Goal: Obtain resource: Download file/media

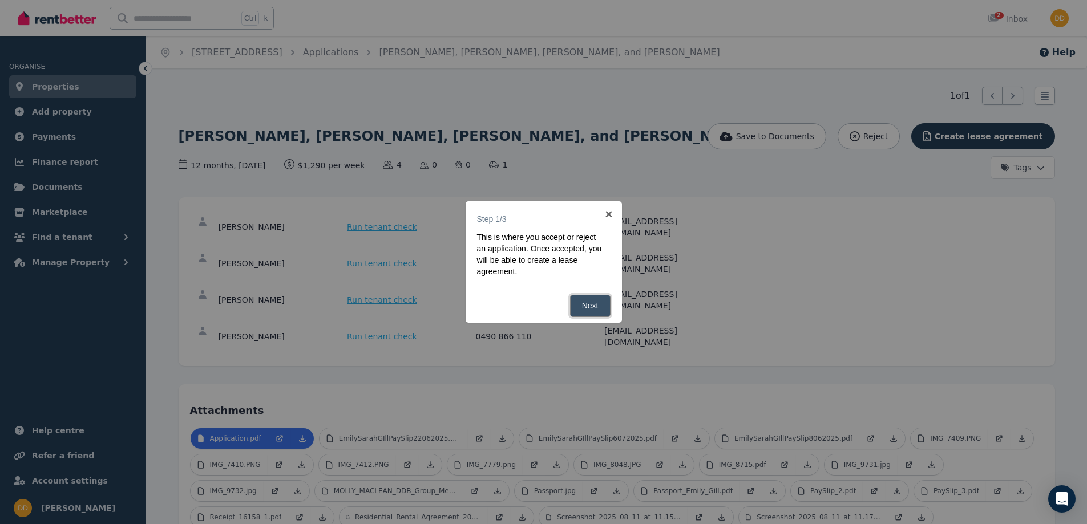
click at [589, 305] on link "Next" at bounding box center [590, 306] width 41 height 22
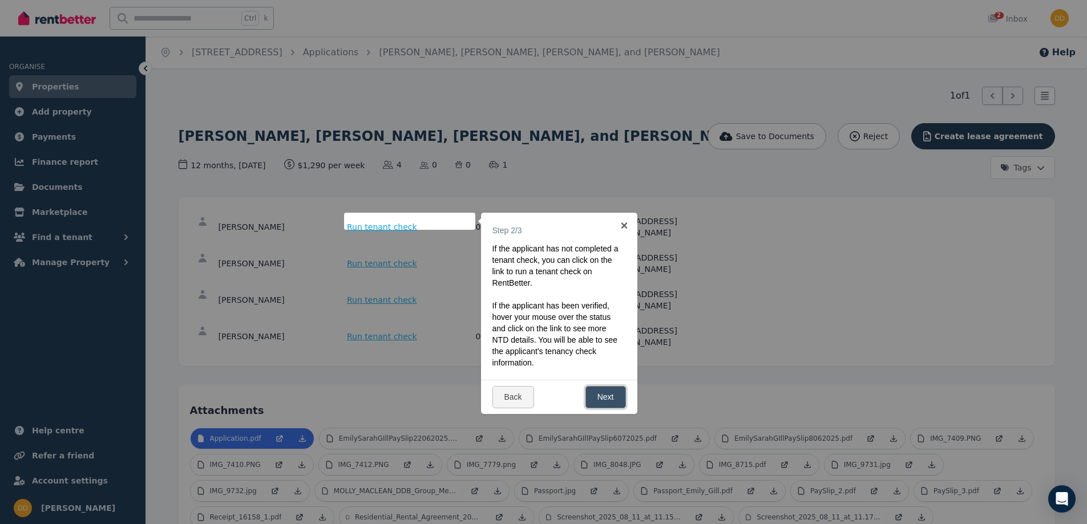
click at [601, 395] on link "Next" at bounding box center [605, 397] width 41 height 22
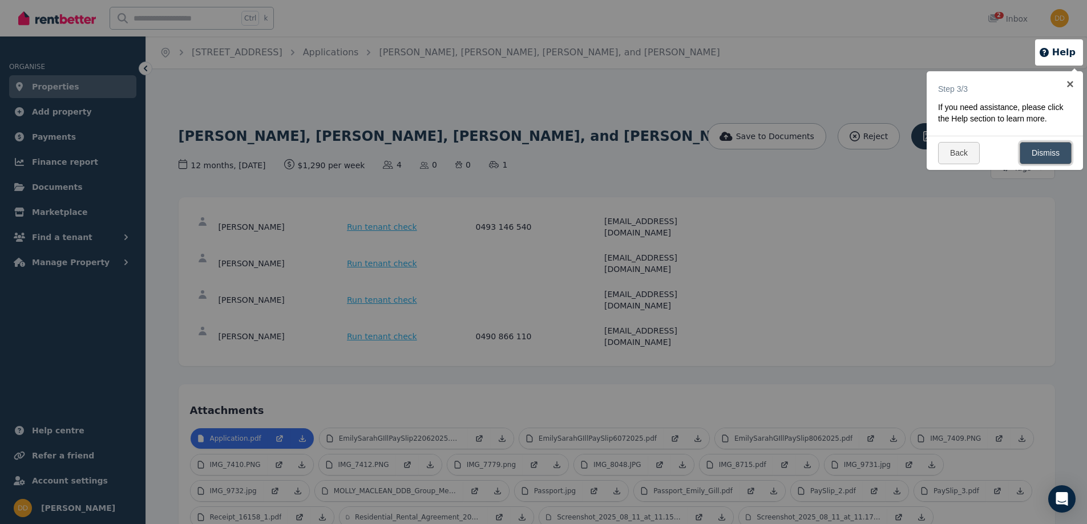
click at [1039, 154] on link "Dismiss" at bounding box center [1046, 153] width 52 height 22
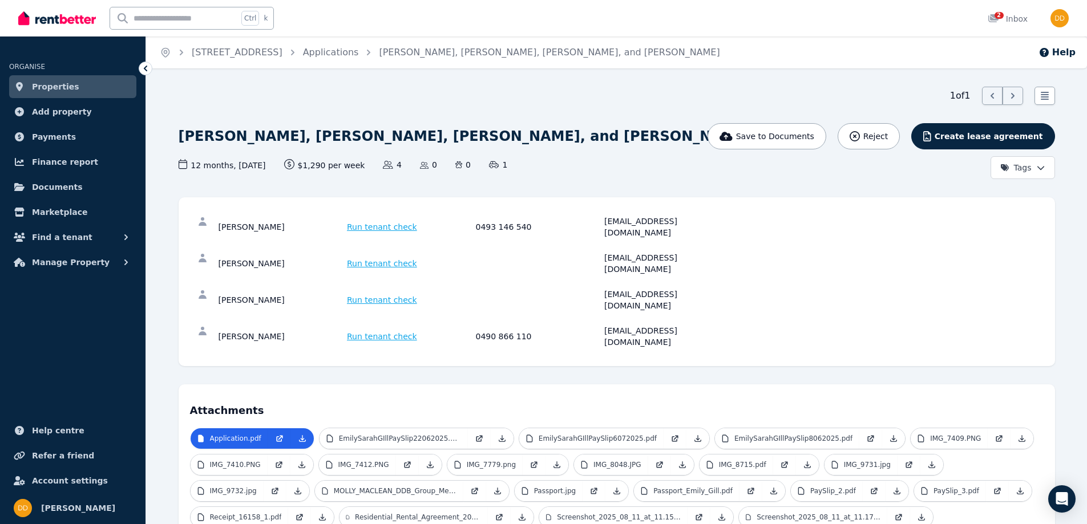
scroll to position [57, 0]
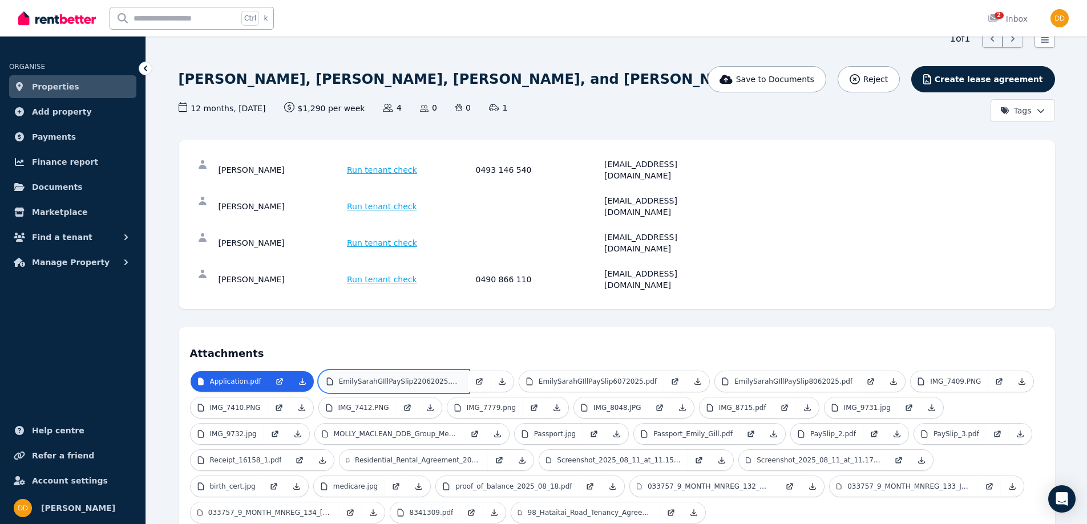
click at [383, 377] on p "EmilySarahGIllPaySlip22062025.pdf" at bounding box center [400, 381] width 122 height 9
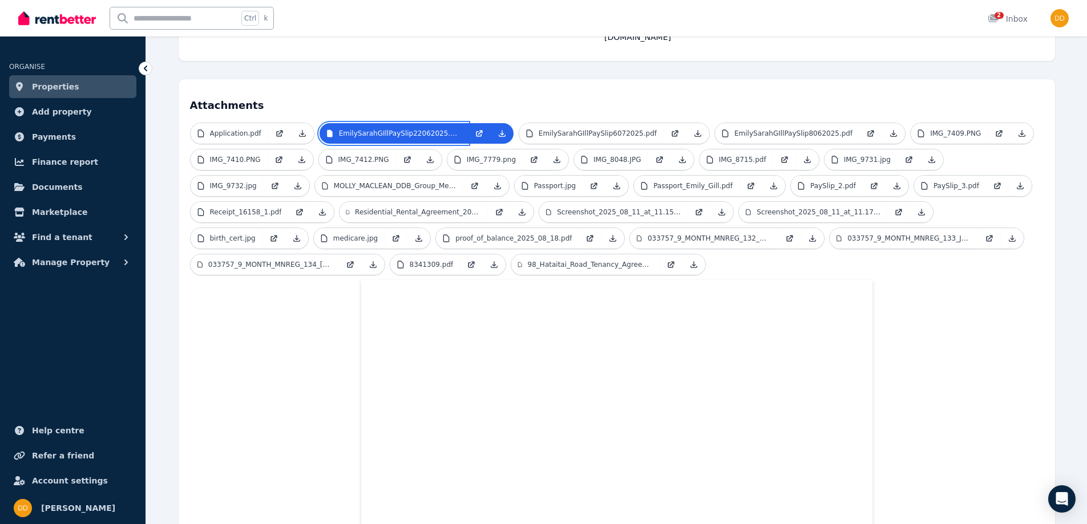
scroll to position [285, 0]
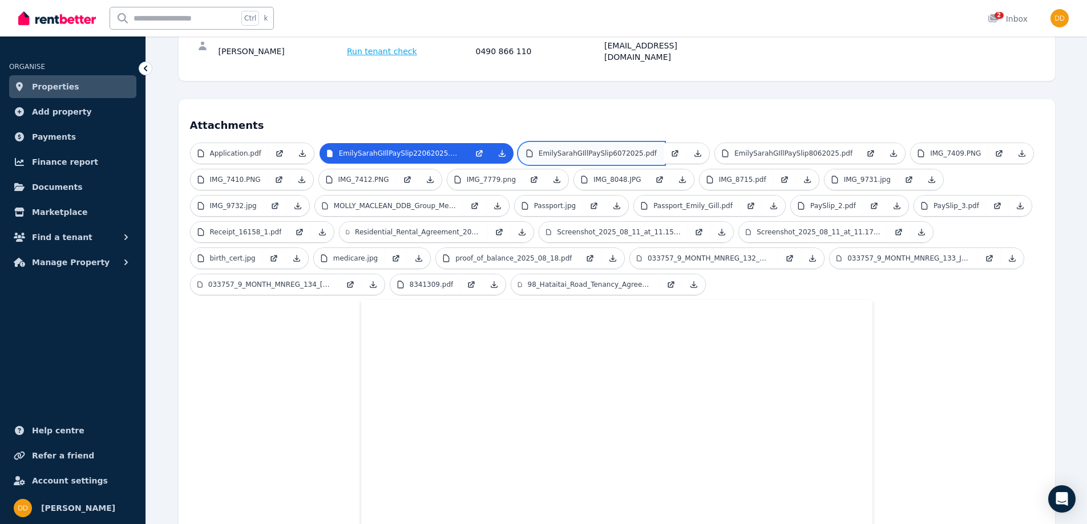
click at [562, 149] on p "EmilySarahGIllPaySlip6072025.pdf" at bounding box center [598, 153] width 118 height 9
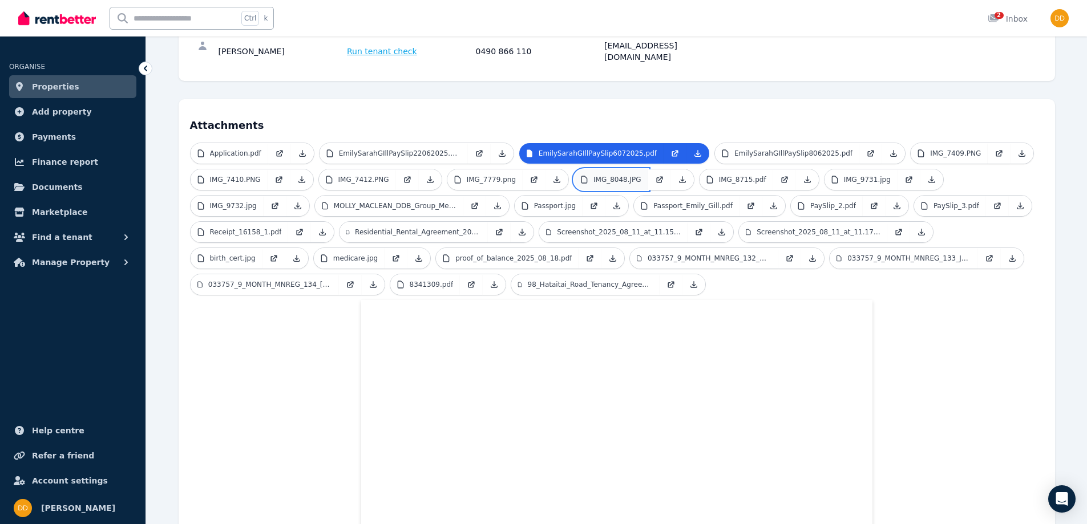
click at [600, 175] on p "IMG_8048.JPG" at bounding box center [617, 179] width 48 height 9
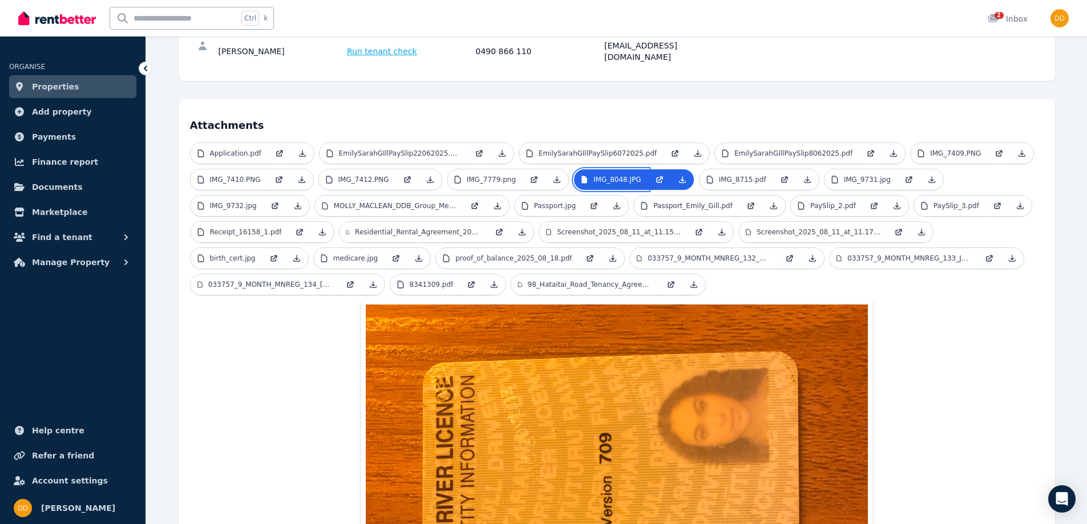
scroll to position [399, 0]
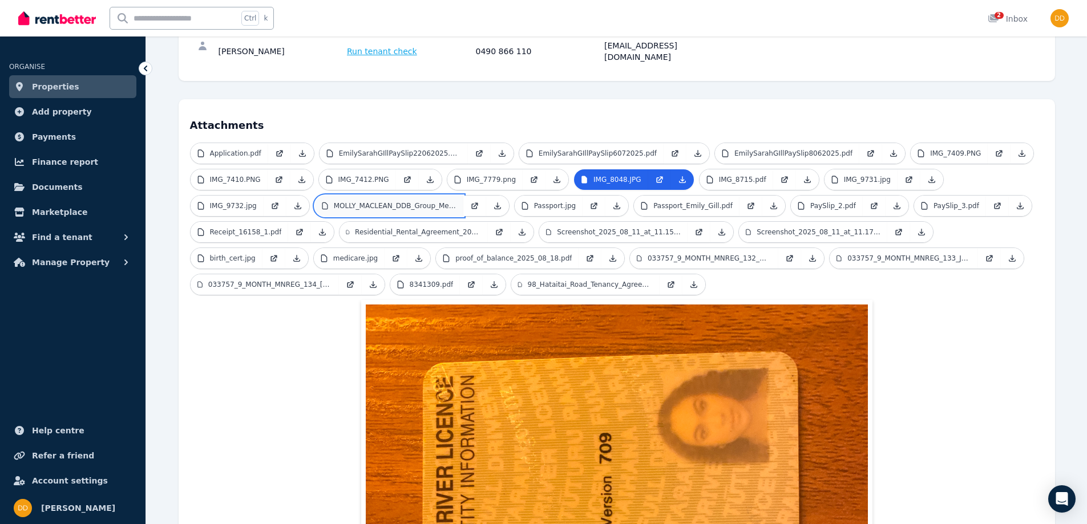
click at [334, 201] on p "MOLLY_MACLEAN_DDB_Group_Mel.pdf" at bounding box center [395, 205] width 123 height 9
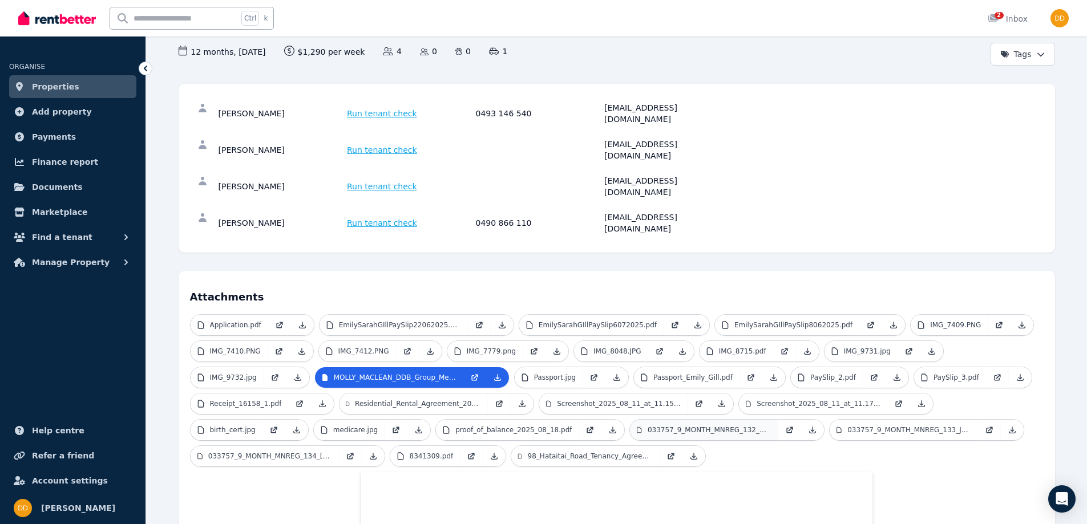
scroll to position [114, 0]
click at [455, 425] on p "proof_of_balance_2025_08_18.pdf" at bounding box center [513, 429] width 116 height 9
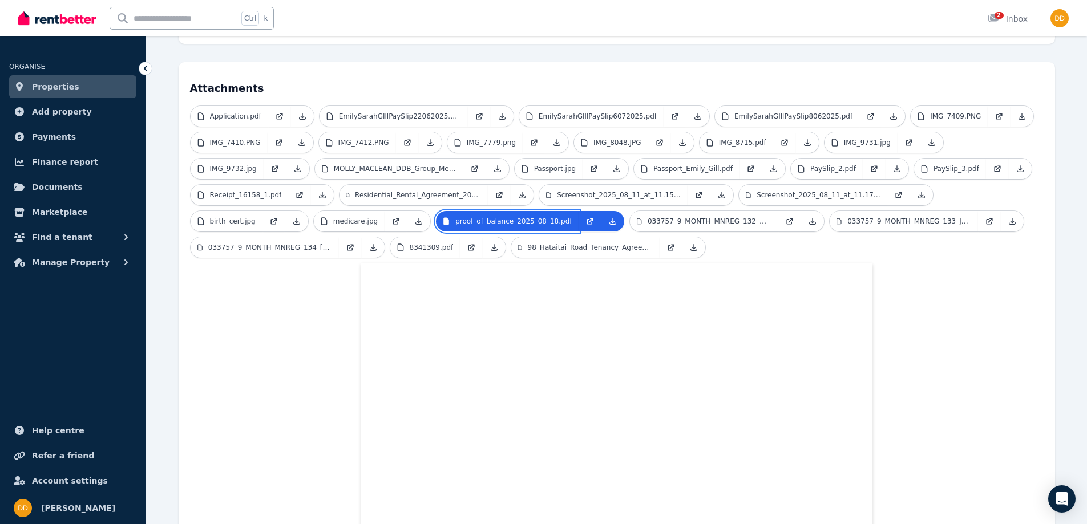
scroll to position [285, 0]
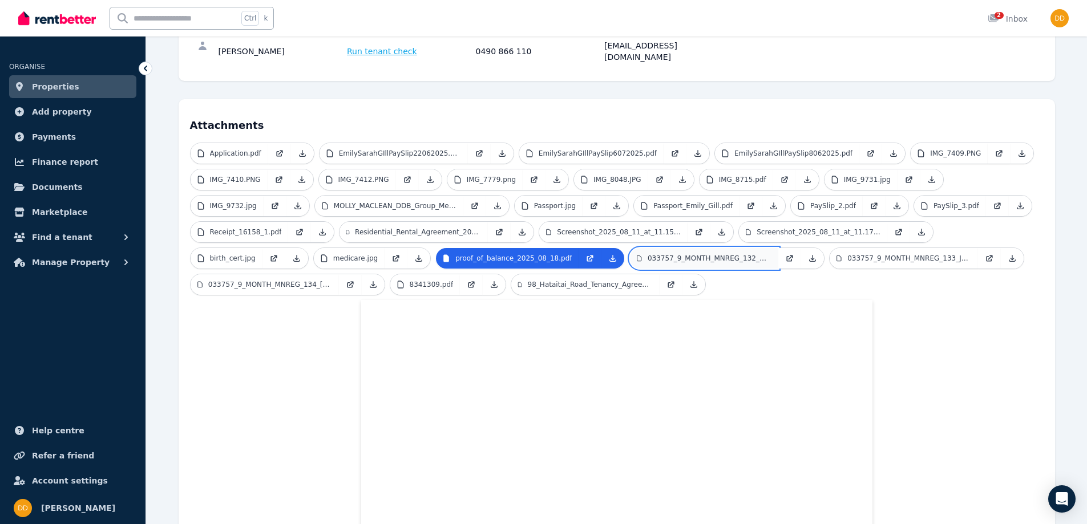
click at [648, 254] on p "033757_9_MONTH_MNREG_132_May_2025.pdf" at bounding box center [710, 258] width 124 height 9
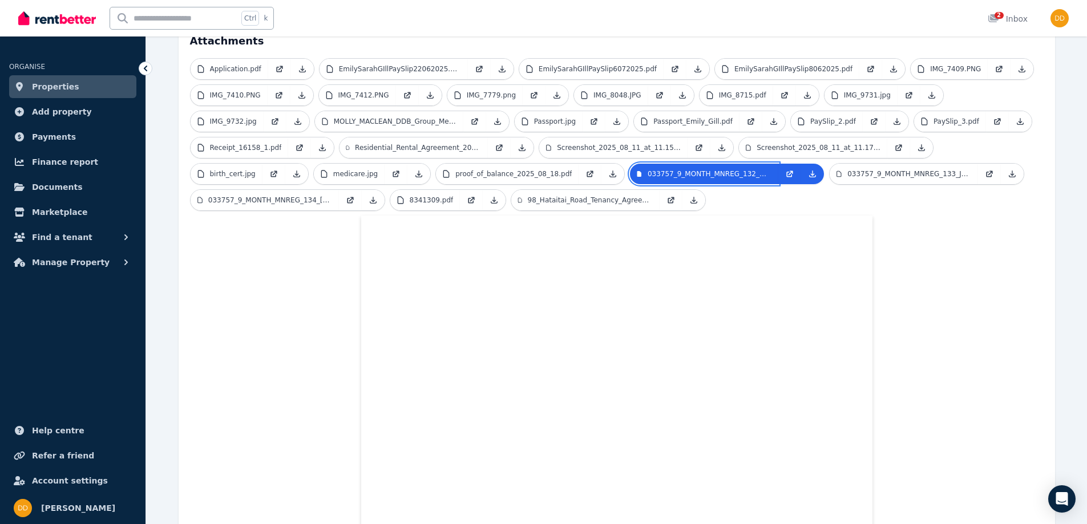
scroll to position [342, 0]
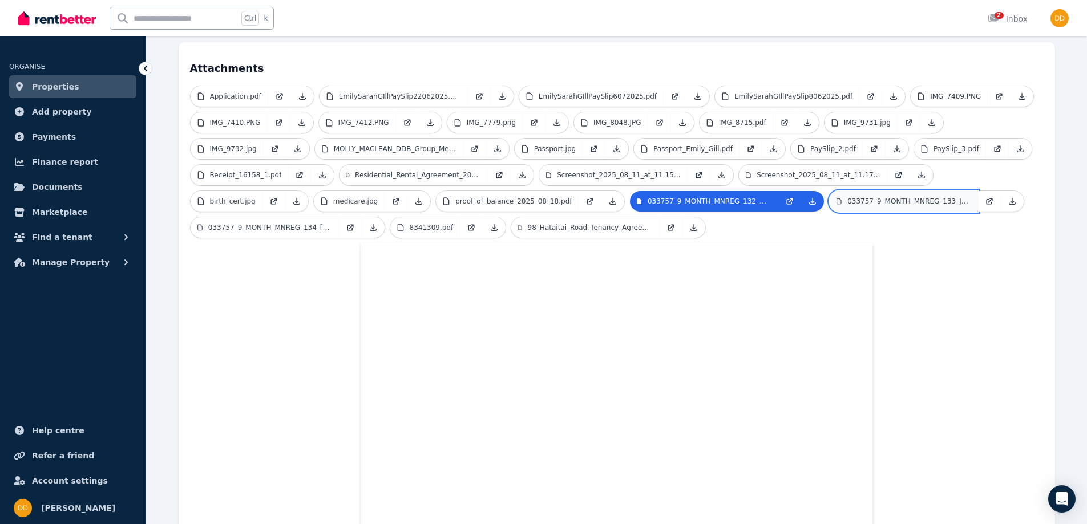
click at [847, 197] on p "033757_9_MONTH_MNREG_133_Jun_2025.pdf" at bounding box center [909, 201] width 124 height 9
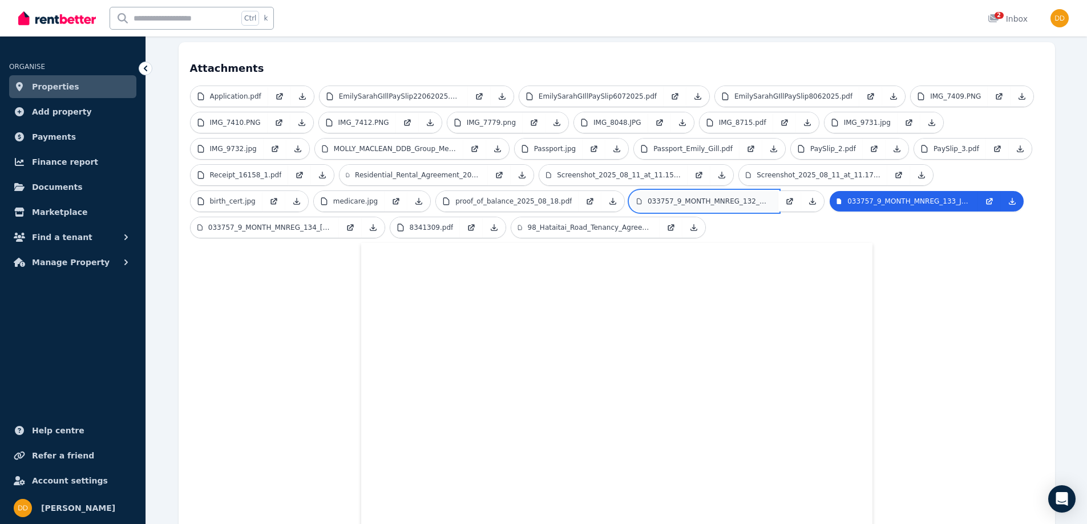
click at [648, 197] on p "033757_9_MONTH_MNREG_132_May_2025.pdf" at bounding box center [710, 201] width 124 height 9
